Goal: Information Seeking & Learning: Learn about a topic

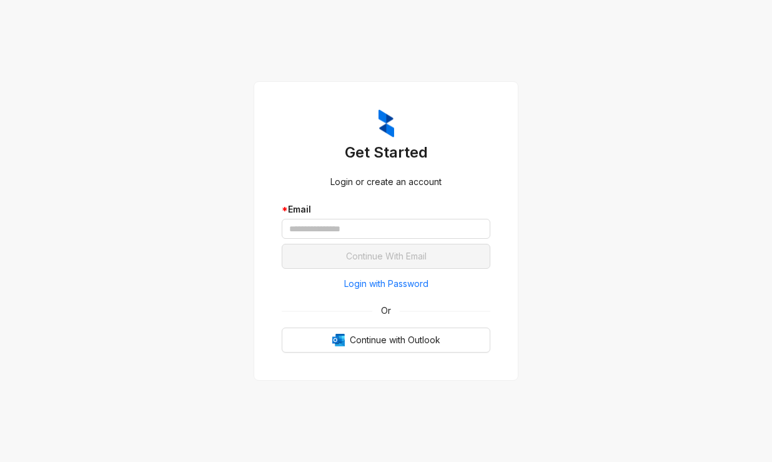
drag, startPoint x: 345, startPoint y: 286, endPoint x: 345, endPoint y: 272, distance: 13.7
click at [345, 286] on span "Login with Password" at bounding box center [386, 284] width 84 height 14
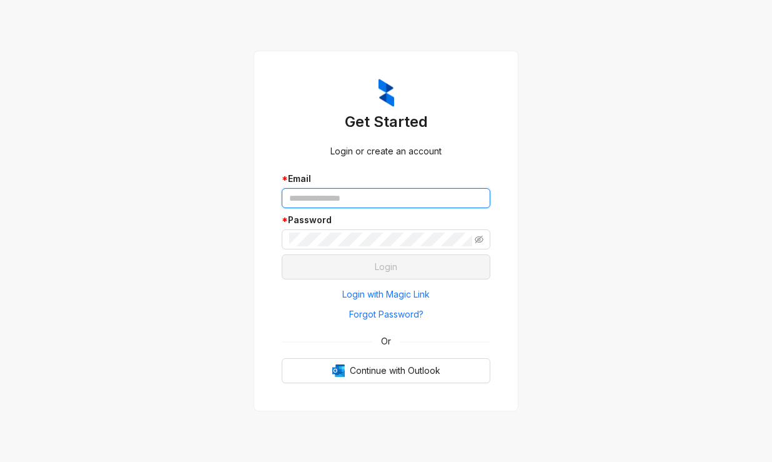
click at [333, 206] on input "text" at bounding box center [386, 198] width 209 height 20
type input "**********"
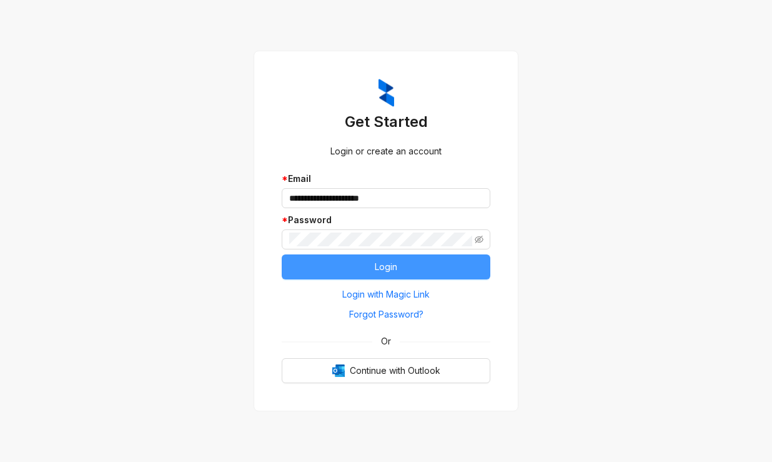
click at [387, 266] on span "Login" at bounding box center [386, 267] width 22 height 14
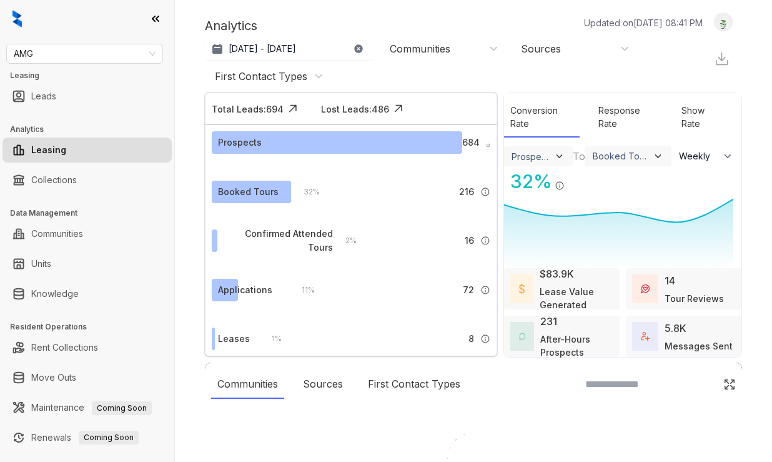
select select "******"
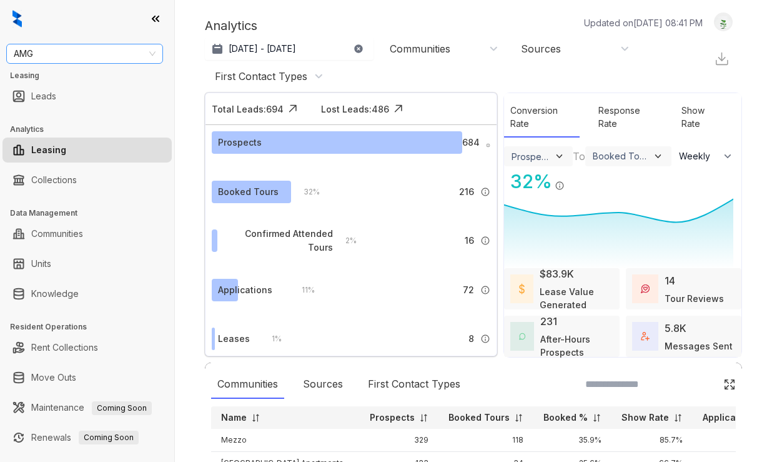
click at [114, 58] on span "AMG" at bounding box center [85, 53] width 142 height 19
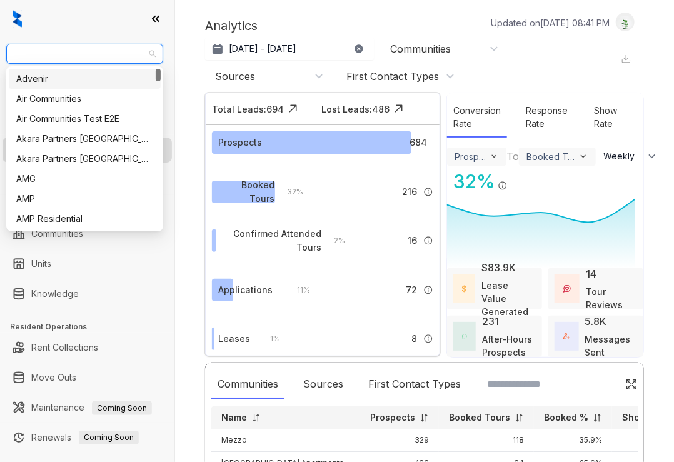
click at [44, 56] on span "AMG" at bounding box center [85, 53] width 142 height 19
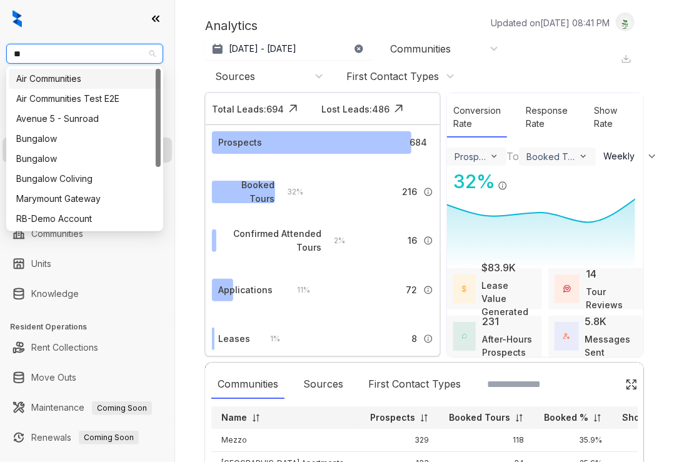
type input "***"
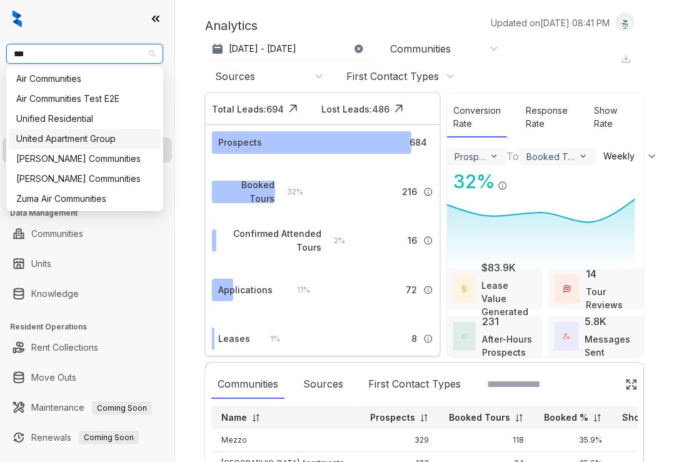
click at [62, 140] on div "United Apartment Group" at bounding box center [84, 139] width 137 height 14
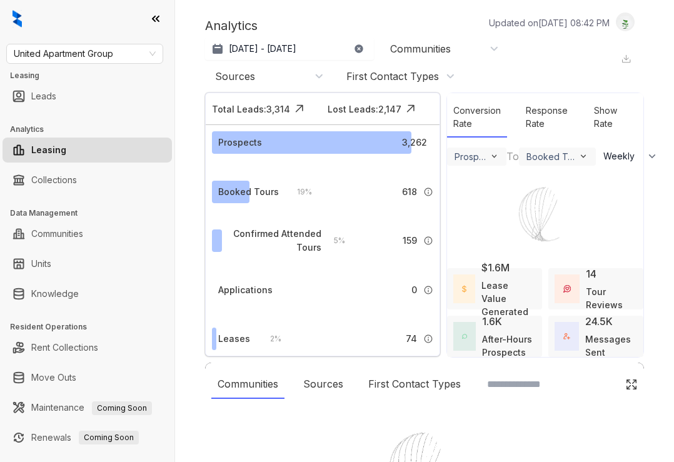
select select "******"
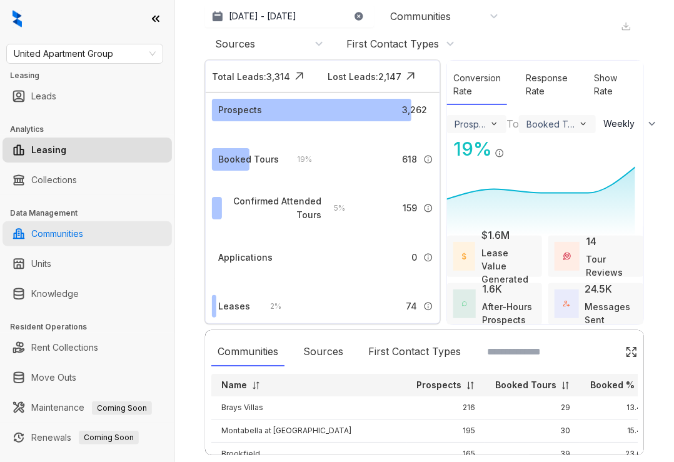
scroll to position [50, 0]
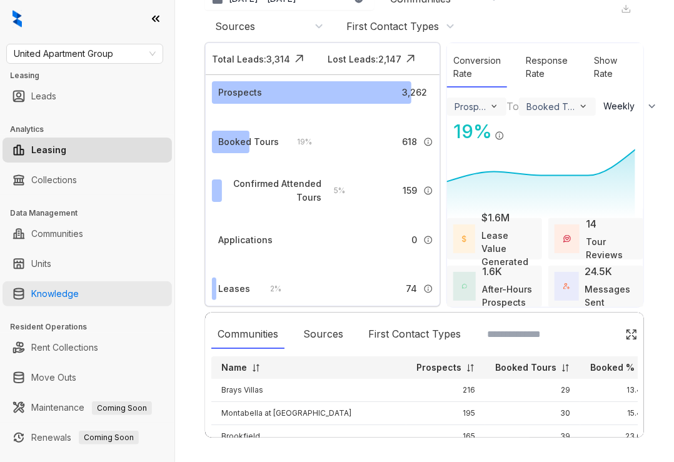
click at [79, 288] on link "Knowledge" at bounding box center [54, 293] width 47 height 25
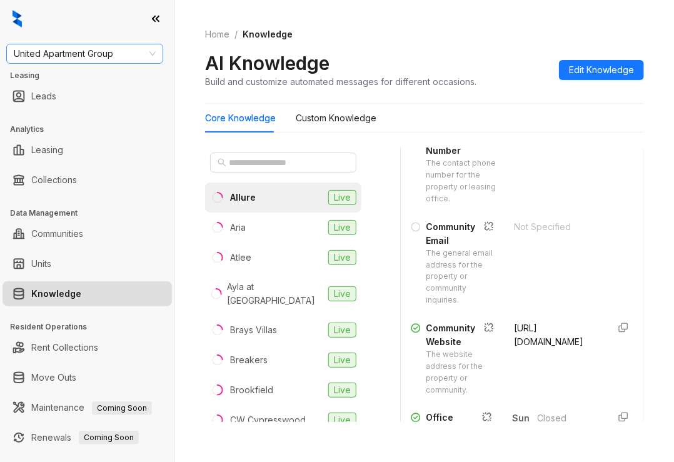
click at [64, 49] on span "United Apartment Group" at bounding box center [85, 53] width 142 height 19
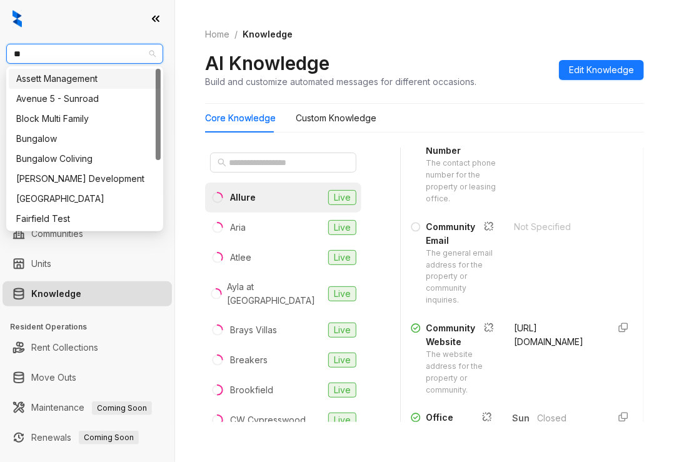
type input "***"
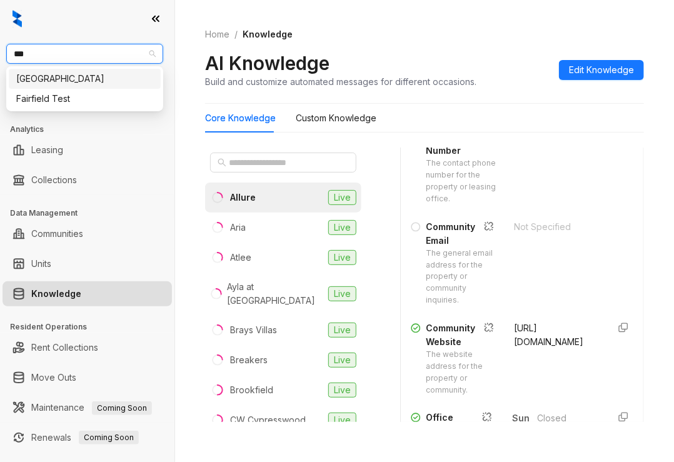
click at [67, 77] on div "[GEOGRAPHIC_DATA]" at bounding box center [84, 79] width 137 height 14
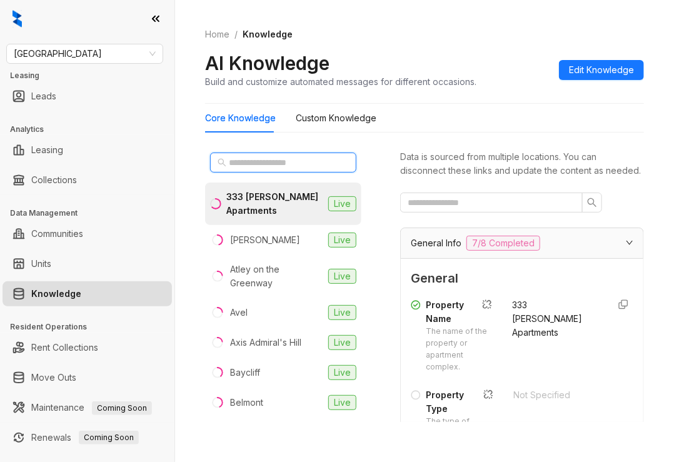
click at [282, 159] on input "text" at bounding box center [284, 163] width 110 height 14
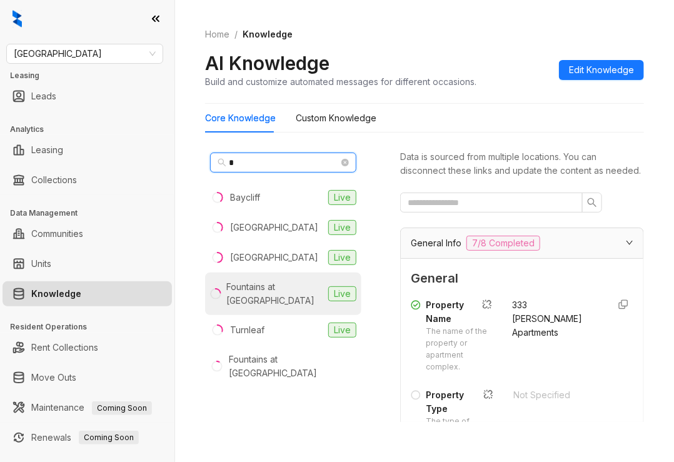
type input "*"
click at [292, 282] on div "Fountains at Tidwell" at bounding box center [274, 293] width 97 height 27
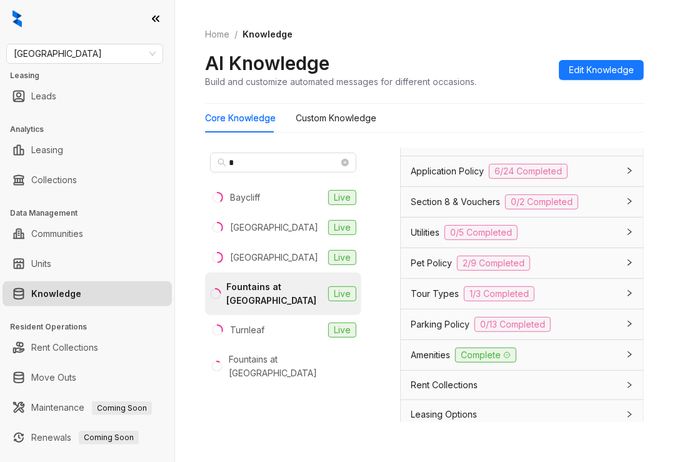
scroll to position [1154, 0]
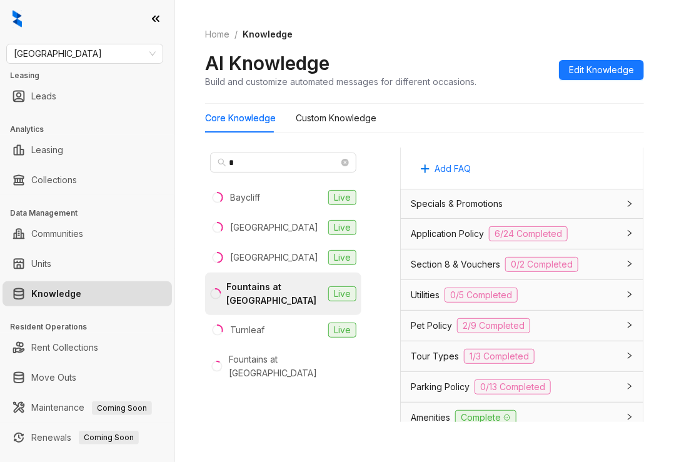
click at [442, 211] on span "Specials & Promotions" at bounding box center [457, 204] width 92 height 14
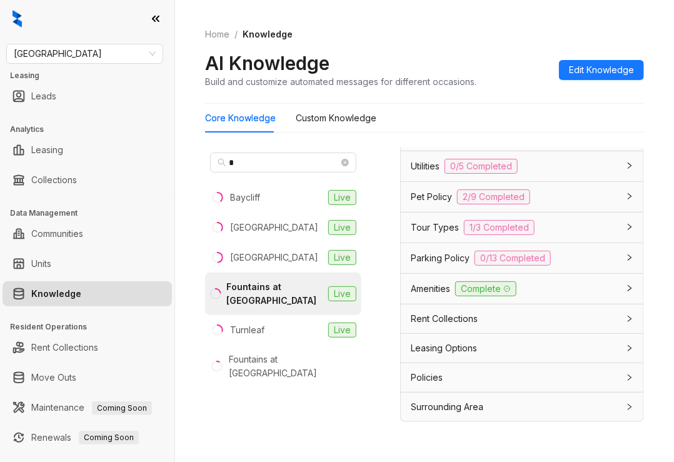
scroll to position [1779, 0]
click at [432, 112] on span "Application Policy" at bounding box center [447, 105] width 73 height 14
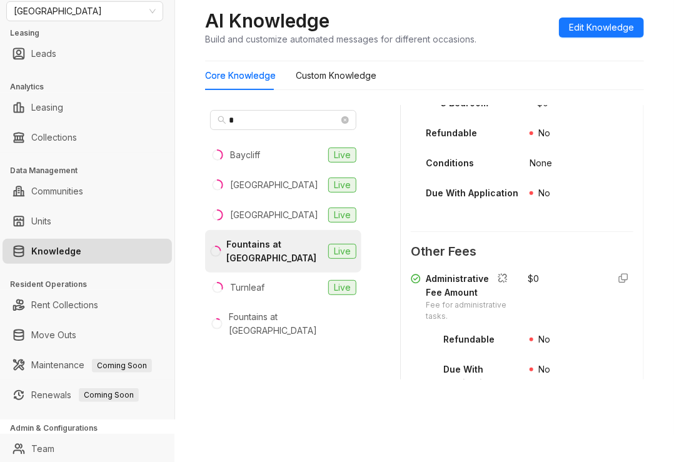
scroll to position [0, 0]
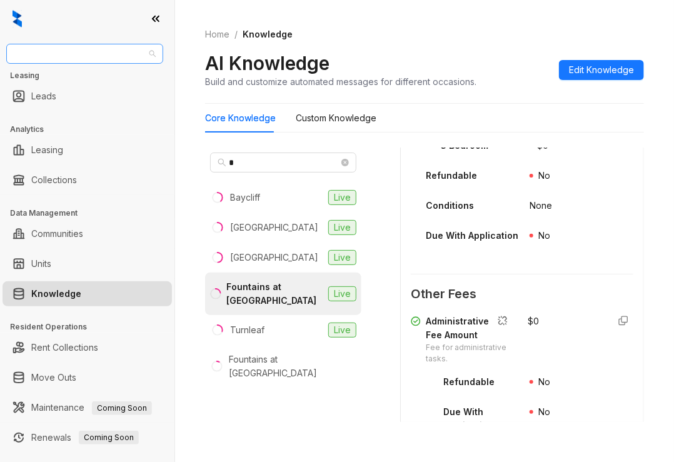
click at [75, 49] on span "Fairfield" at bounding box center [85, 53] width 142 height 19
type input "****"
click at [59, 79] on div "Magnolia Capital" at bounding box center [84, 79] width 137 height 14
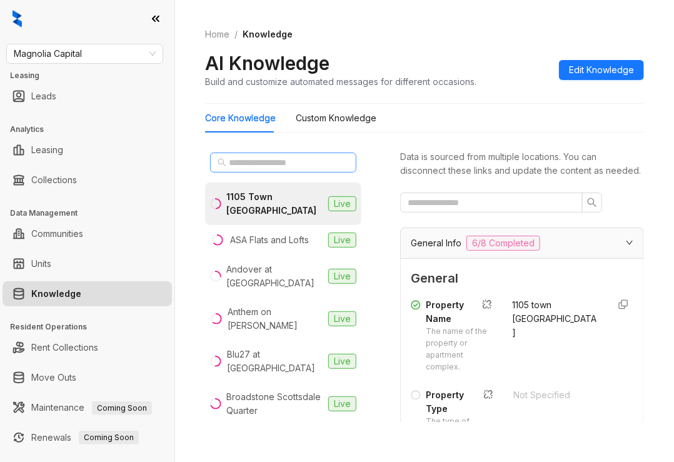
click at [252, 169] on span at bounding box center [283, 162] width 146 height 20
click at [253, 168] on input "text" at bounding box center [284, 163] width 110 height 14
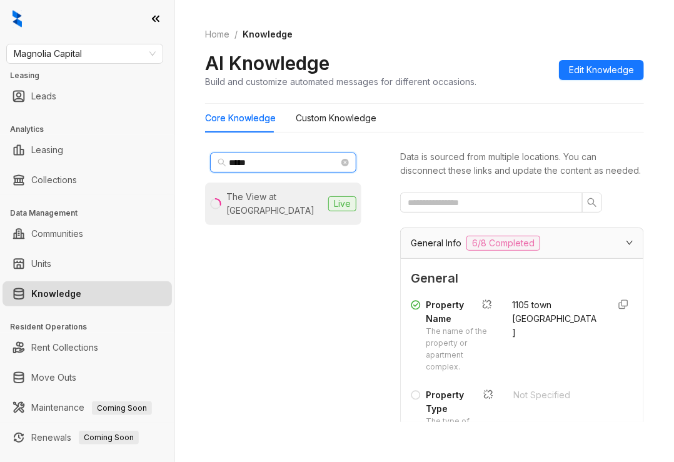
type input "*****"
click at [262, 211] on div "The View at Shelby Farms" at bounding box center [274, 203] width 97 height 27
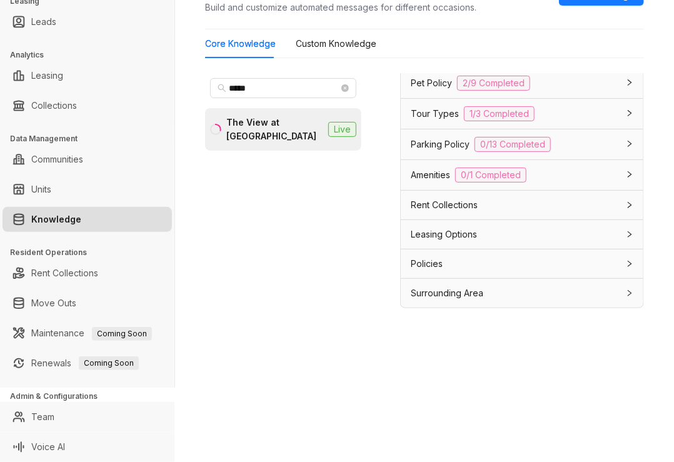
scroll to position [1536, 0]
click at [469, 29] on span "Section 8 & Vouchers" at bounding box center [455, 22] width 89 height 14
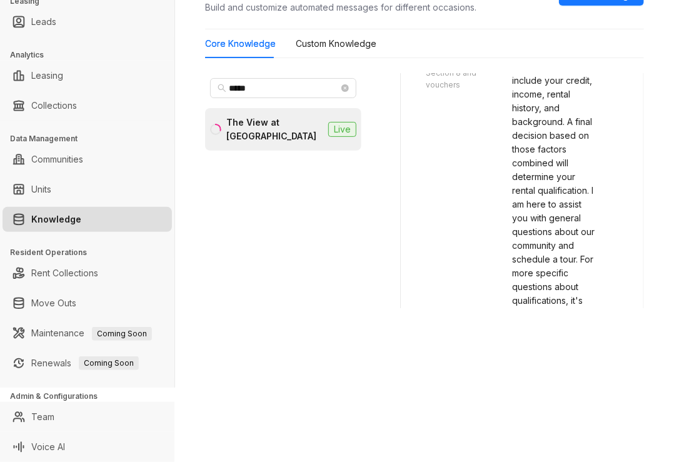
scroll to position [1661, 0]
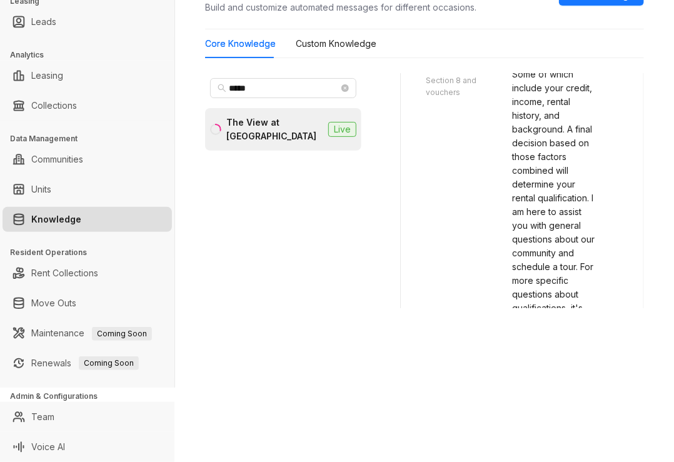
click at [619, 22] on icon "button" at bounding box center [623, 18] width 8 height 8
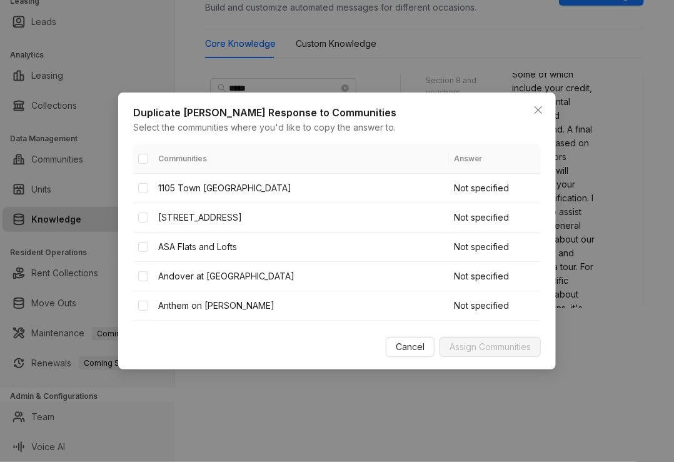
drag, startPoint x: 535, startPoint y: 112, endPoint x: 537, endPoint y: 127, distance: 15.7
click at [534, 112] on icon "close" at bounding box center [538, 110] width 10 height 10
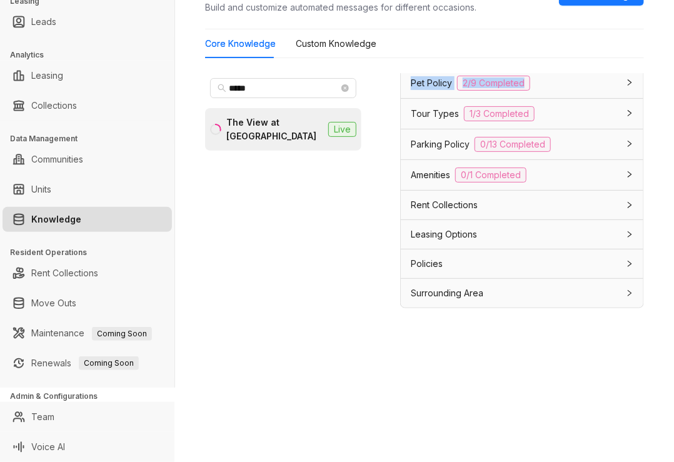
scroll to position [2161, 0]
drag, startPoint x: 500, startPoint y: 231, endPoint x: 534, endPoint y: 187, distance: 55.1
copy span "Our approval process takes into account a number of different factors. Some of …"
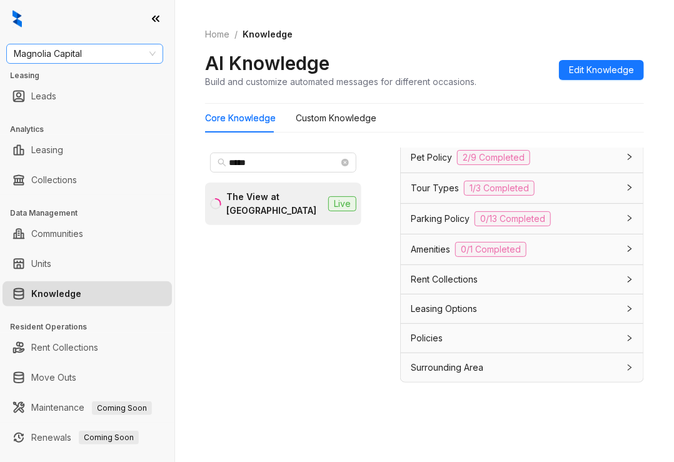
click at [94, 49] on span "Magnolia Capital" at bounding box center [85, 53] width 142 height 19
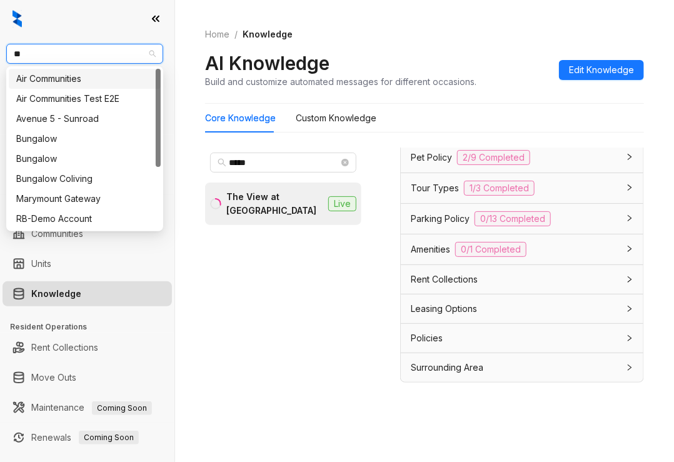
type input "***"
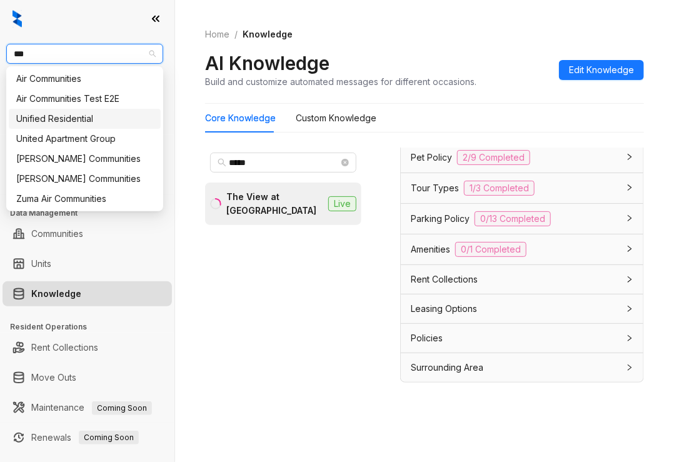
click at [94, 119] on div "Unified Residential" at bounding box center [84, 119] width 137 height 14
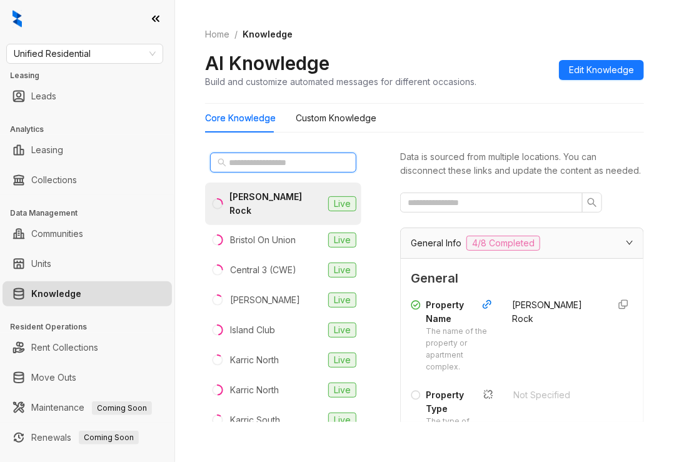
click at [247, 166] on input "text" at bounding box center [284, 163] width 110 height 14
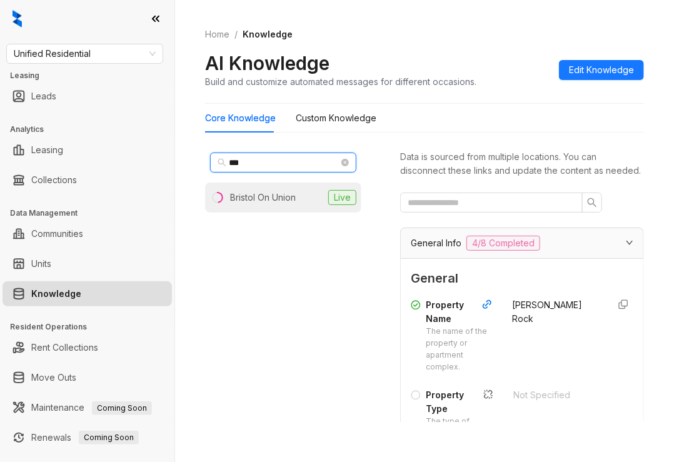
type input "***"
click at [274, 206] on li "Bristol On Union Live" at bounding box center [283, 197] width 156 height 30
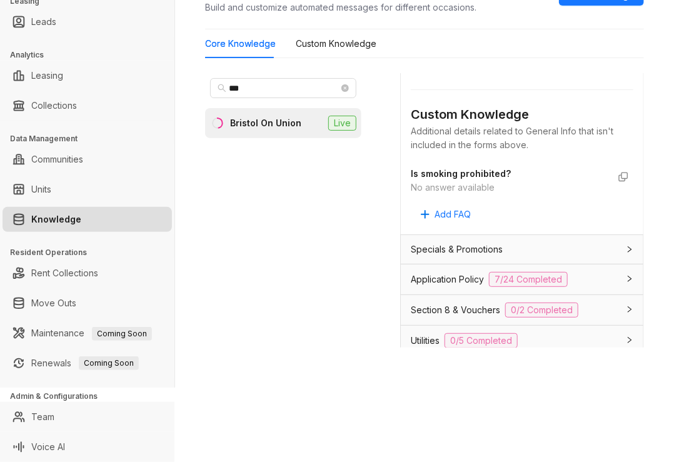
scroll to position [1250, 0]
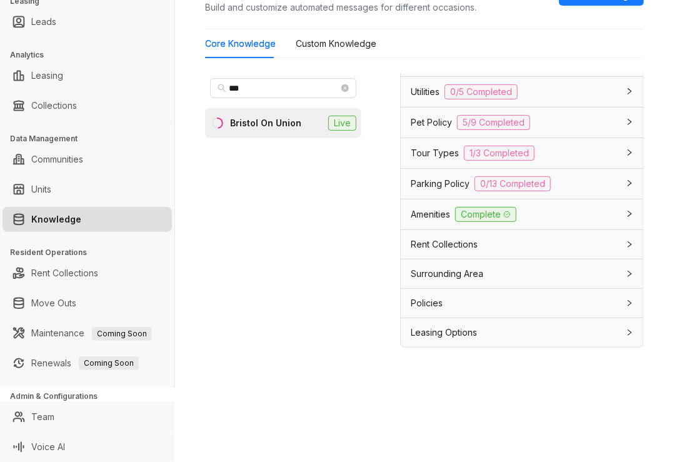
click at [456, 69] on div "Section 8 & Vouchers 0/2 Completed" at bounding box center [514, 61] width 207 height 15
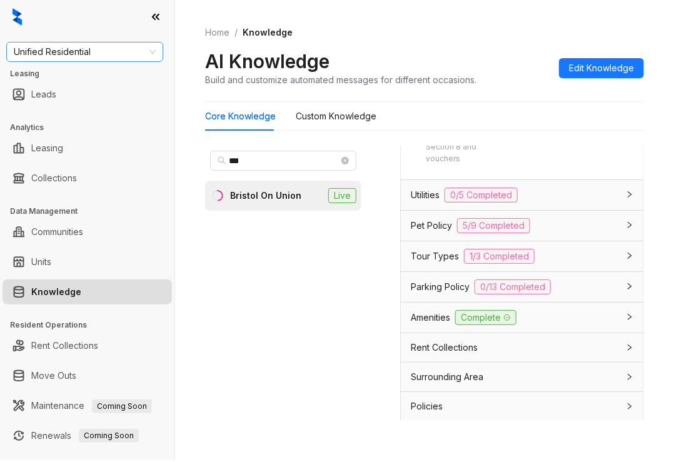
scroll to position [0, 0]
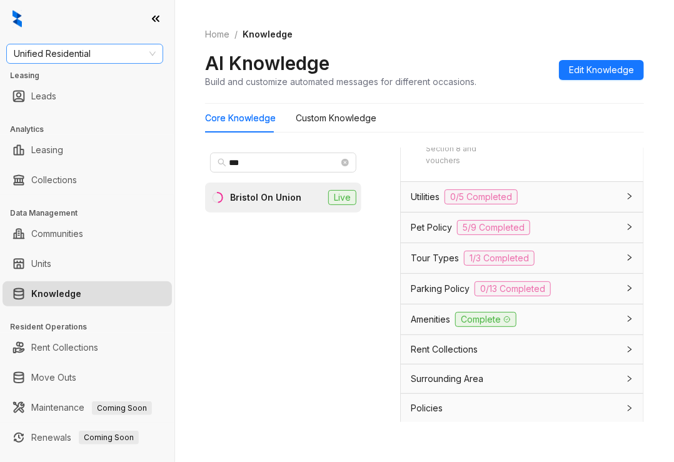
click at [57, 55] on span "Unified Residential" at bounding box center [85, 53] width 142 height 19
type input "*****"
click at [57, 77] on div "Indus" at bounding box center [84, 79] width 137 height 14
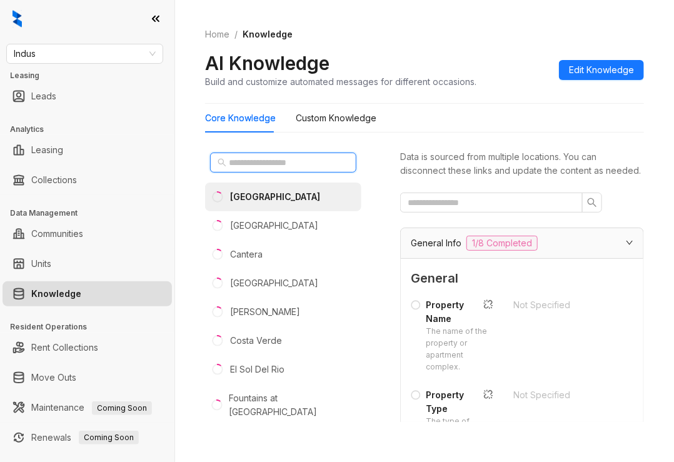
click at [262, 159] on input "text" at bounding box center [284, 163] width 110 height 14
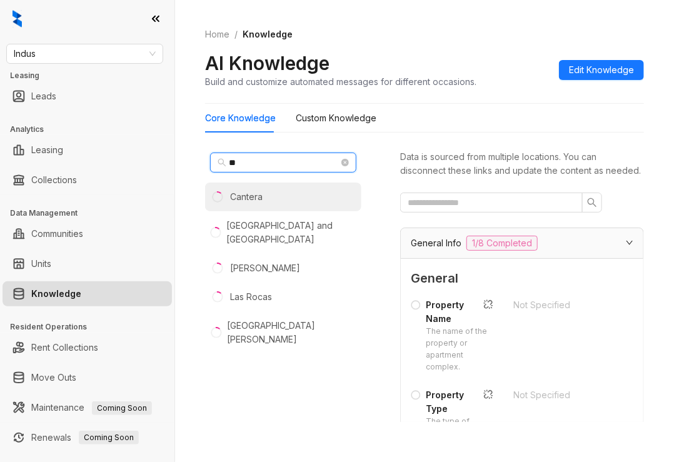
type input "**"
click at [267, 202] on li "Cantera" at bounding box center [283, 196] width 156 height 29
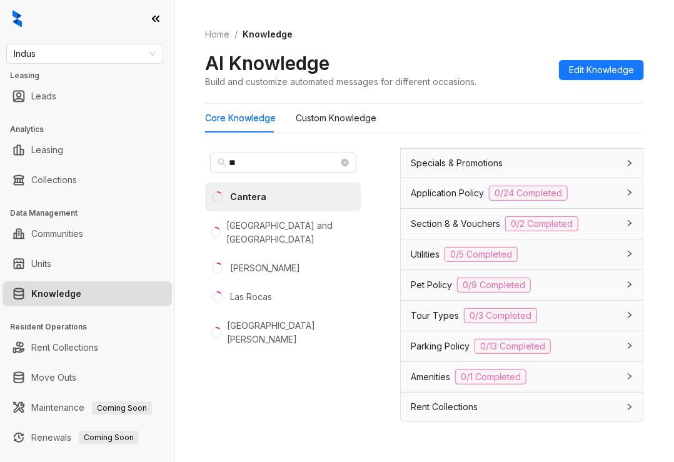
scroll to position [1278, 0]
click at [439, 258] on span "Utilities" at bounding box center [425, 254] width 29 height 14
